Goal: Transaction & Acquisition: Book appointment/travel/reservation

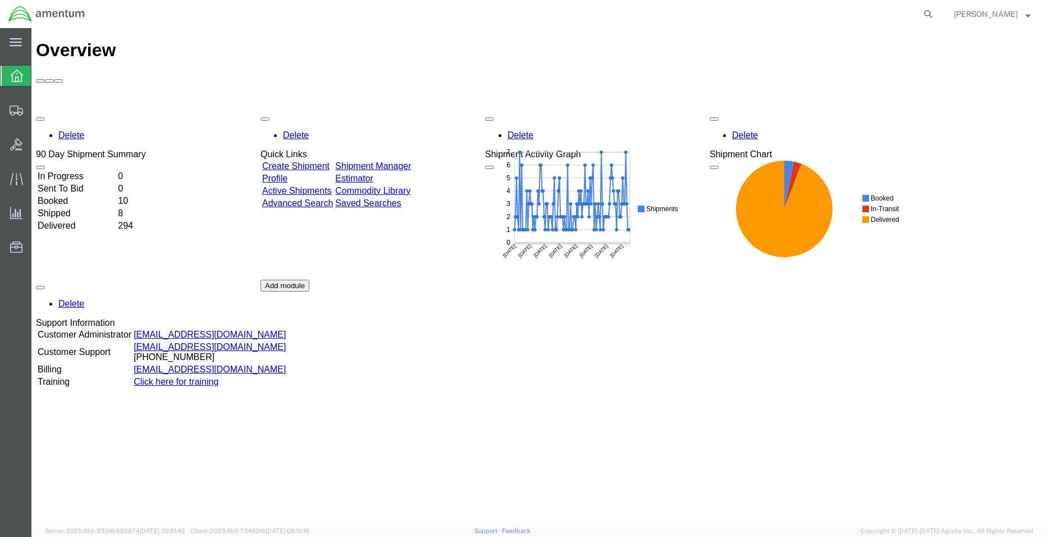
click at [84, 171] on td "In Progress" at bounding box center [76, 176] width 79 height 11
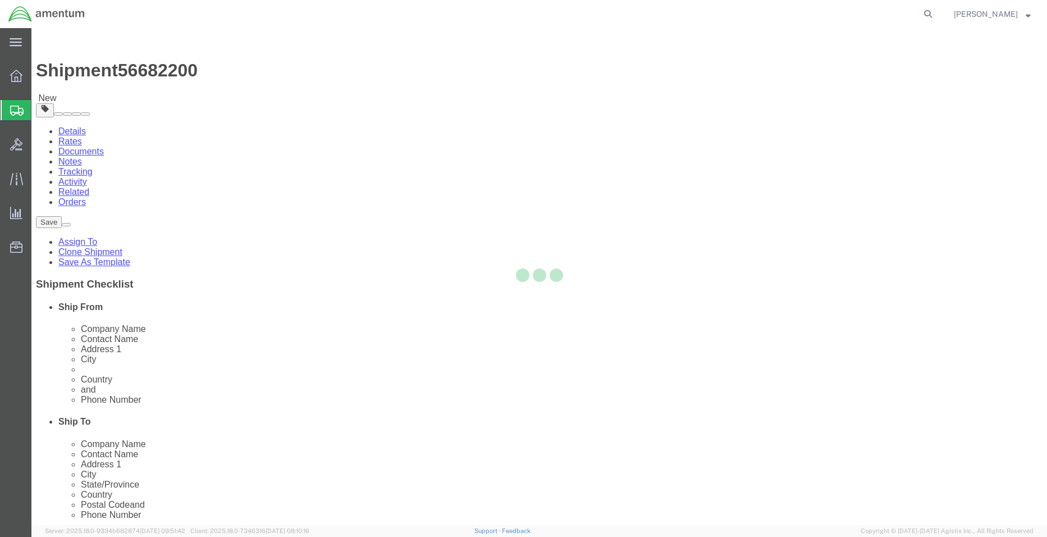
select select "42677"
select select
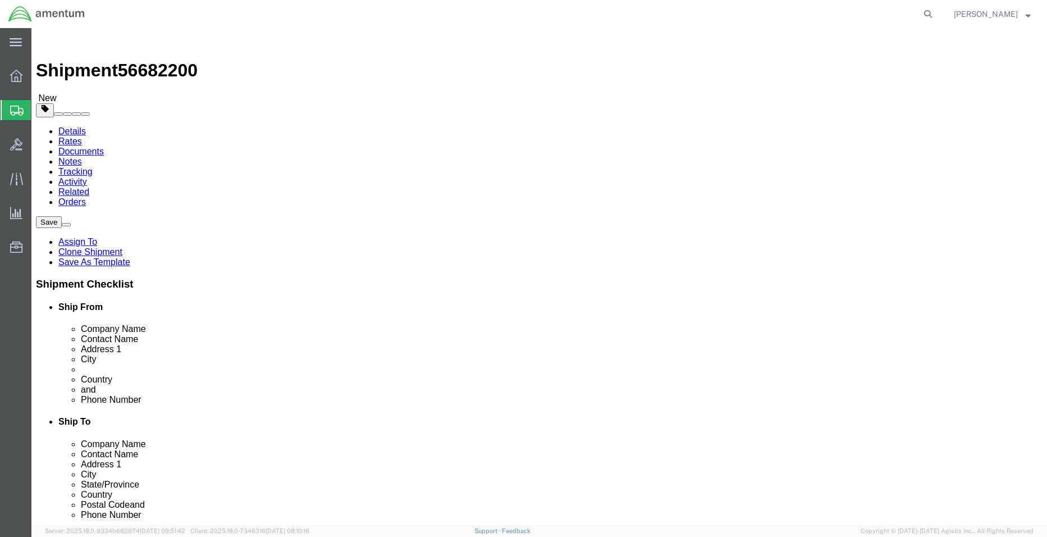
click input "text"
type input "[PERSON_NAME]"
click input ","
click input "text"
type input "[PHONE_NUMBER]"
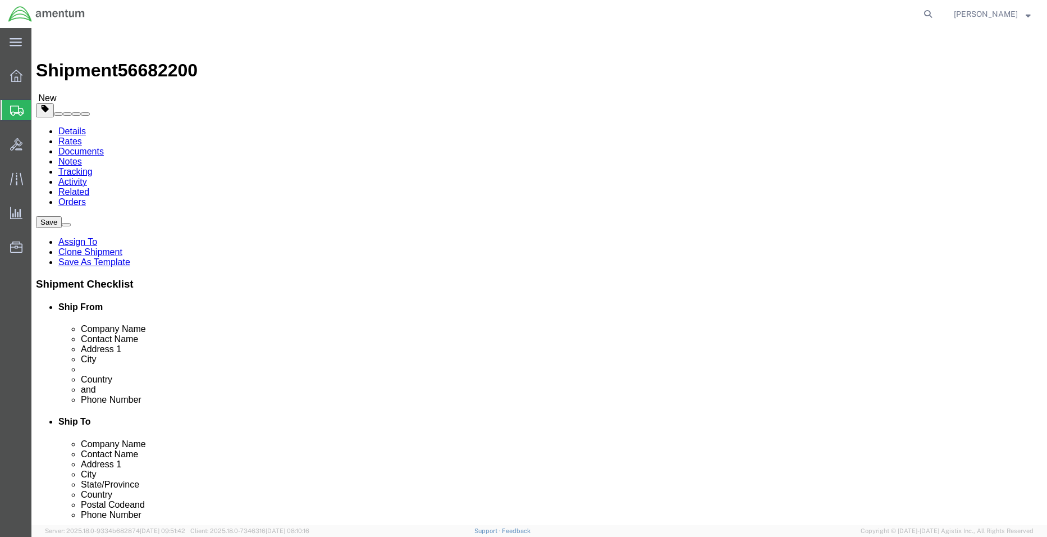
click button "Rate Shipment"
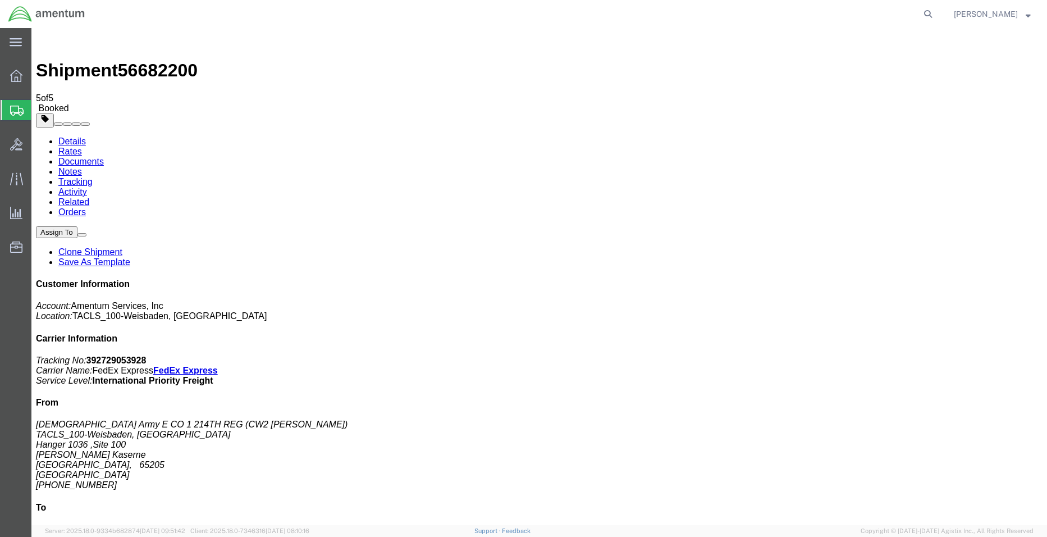
drag, startPoint x: 109, startPoint y: 244, endPoint x: 115, endPoint y: 242, distance: 5.9
